Goal: Understand process/instructions: Learn how to perform a task or action

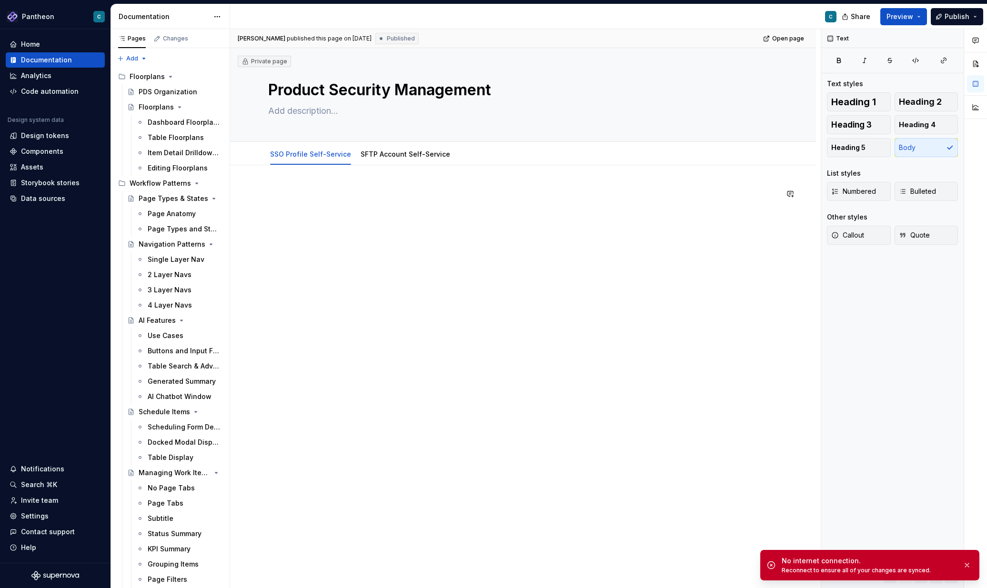
scroll to position [26, 0]
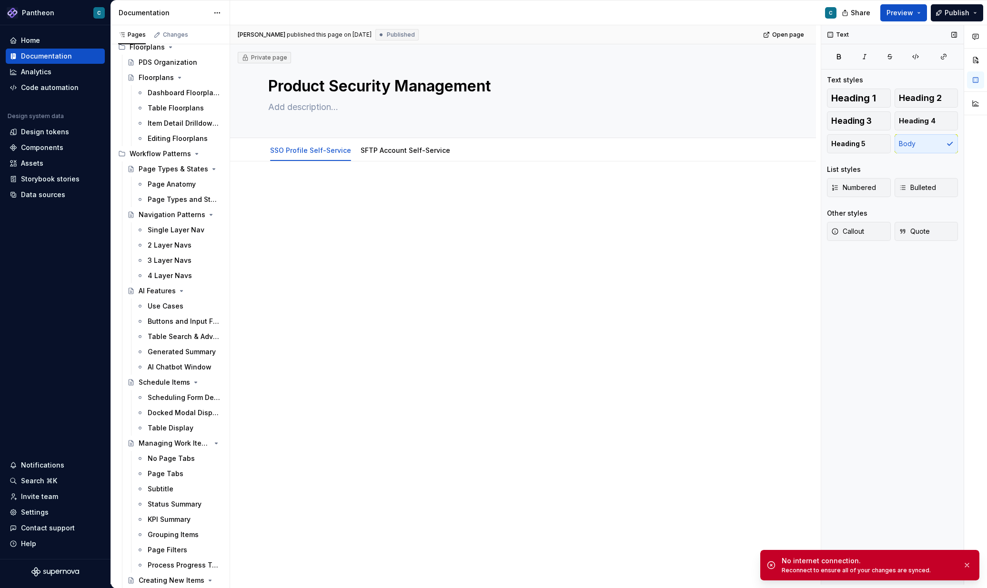
type textarea "*"
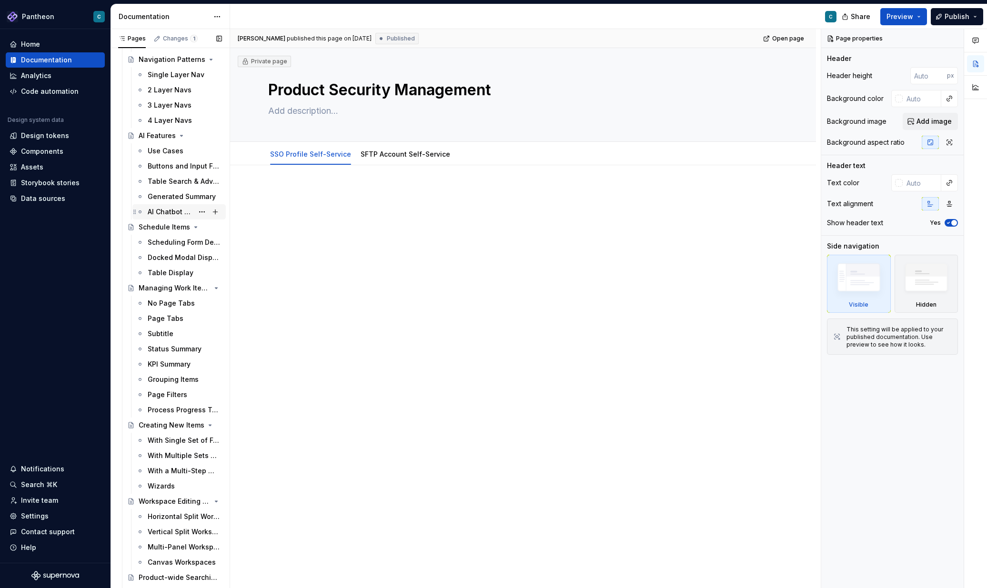
scroll to position [186, 0]
click at [178, 270] on div "Table Display" at bounding box center [171, 272] width 46 height 10
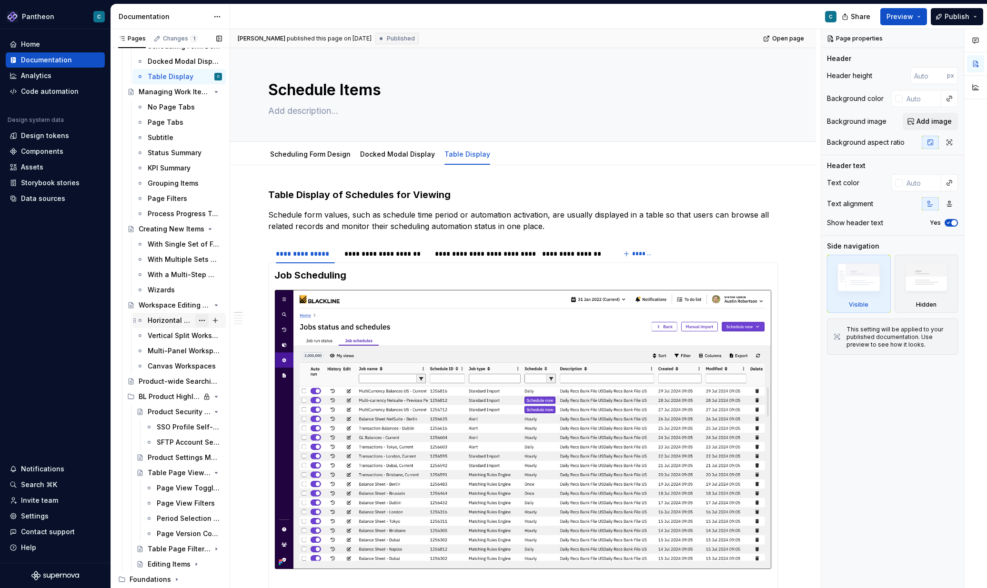
scroll to position [408, 0]
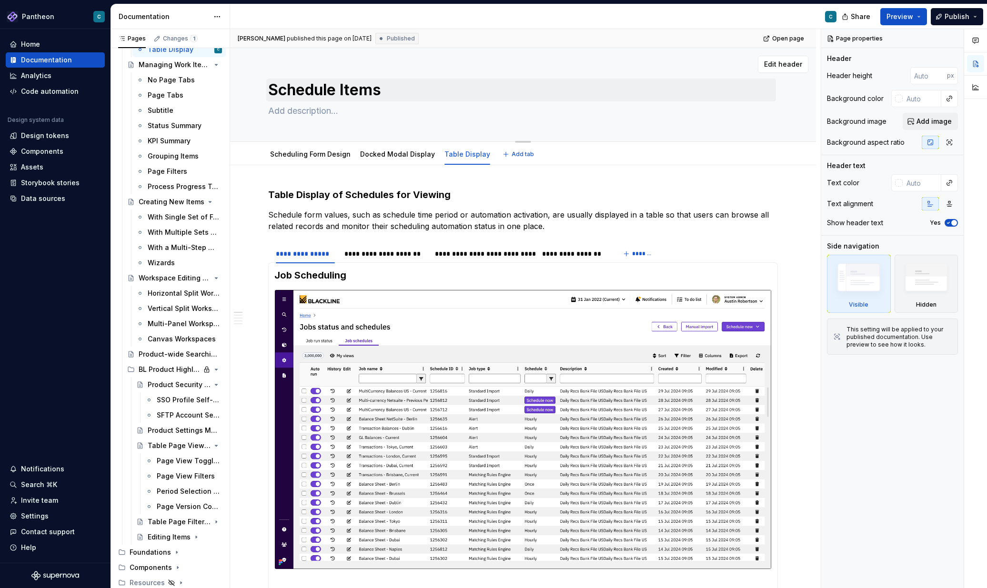
type textarea "*"
